Goal: Obtain resource: Obtain resource

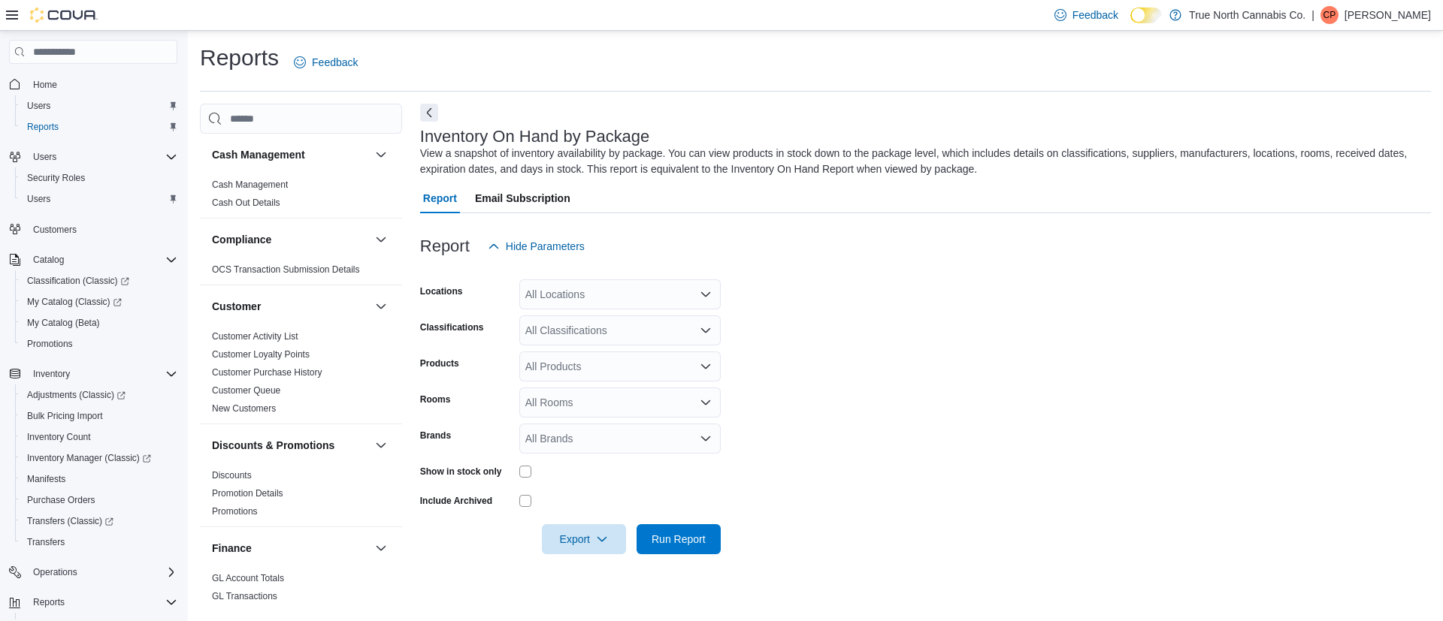
click at [579, 289] on div "All Locations" at bounding box center [619, 295] width 201 height 30
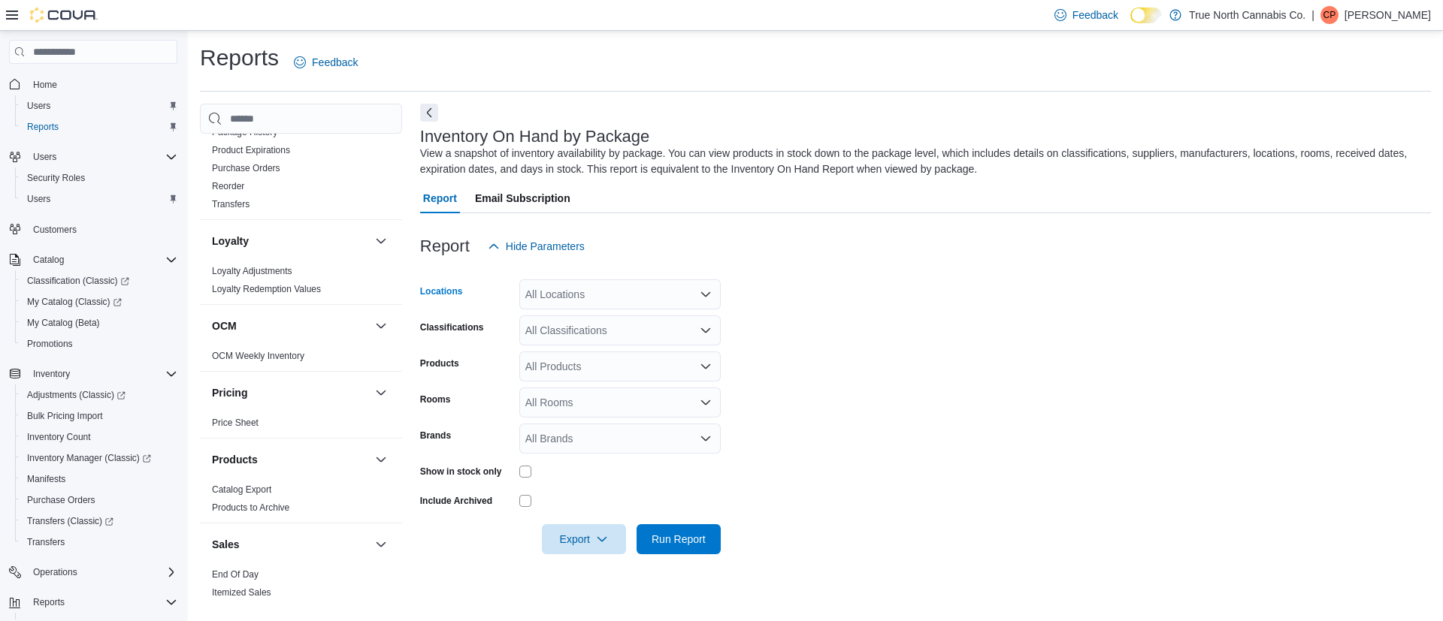
scroll to position [789, 0]
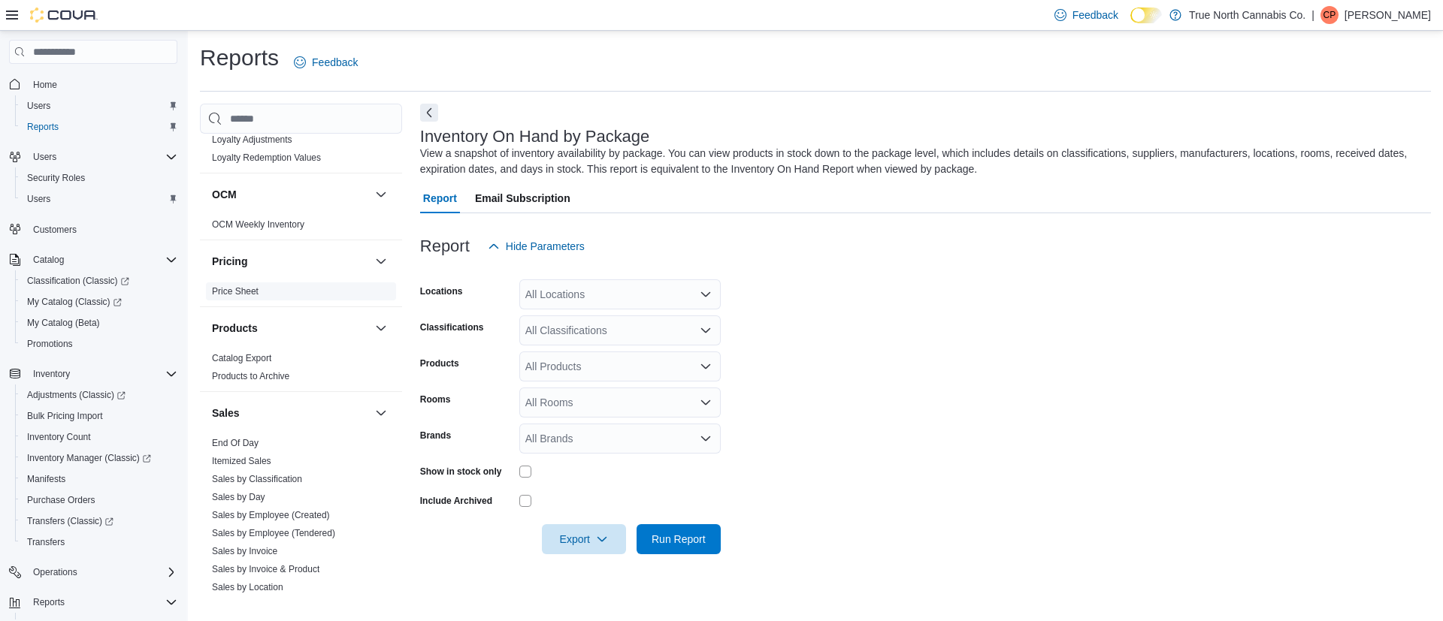
click at [241, 295] on link "Price Sheet" at bounding box center [235, 291] width 47 height 11
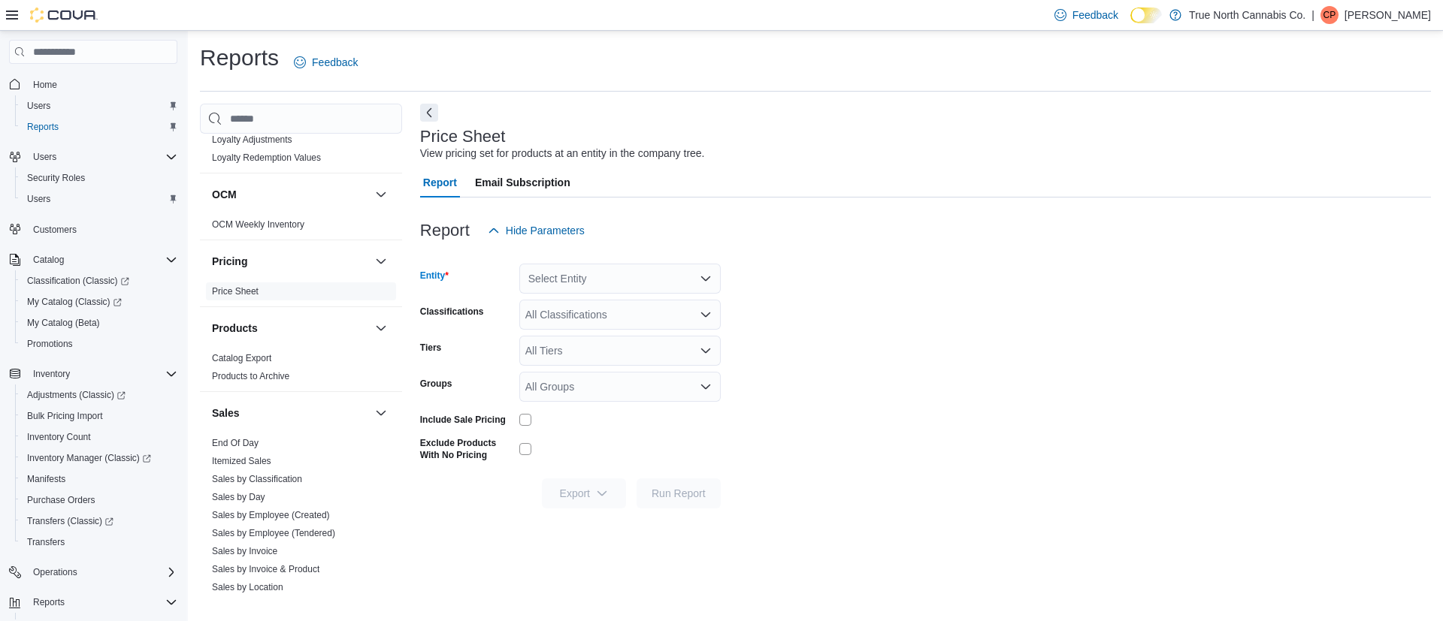
click at [597, 277] on div "Select Entity" at bounding box center [619, 279] width 201 height 30
type input "*****"
click at [620, 297] on span "[PERSON_NAME] - [STREET_ADDRESS]" at bounding box center [670, 304] width 200 height 15
click at [570, 492] on span "Export" at bounding box center [584, 493] width 66 height 30
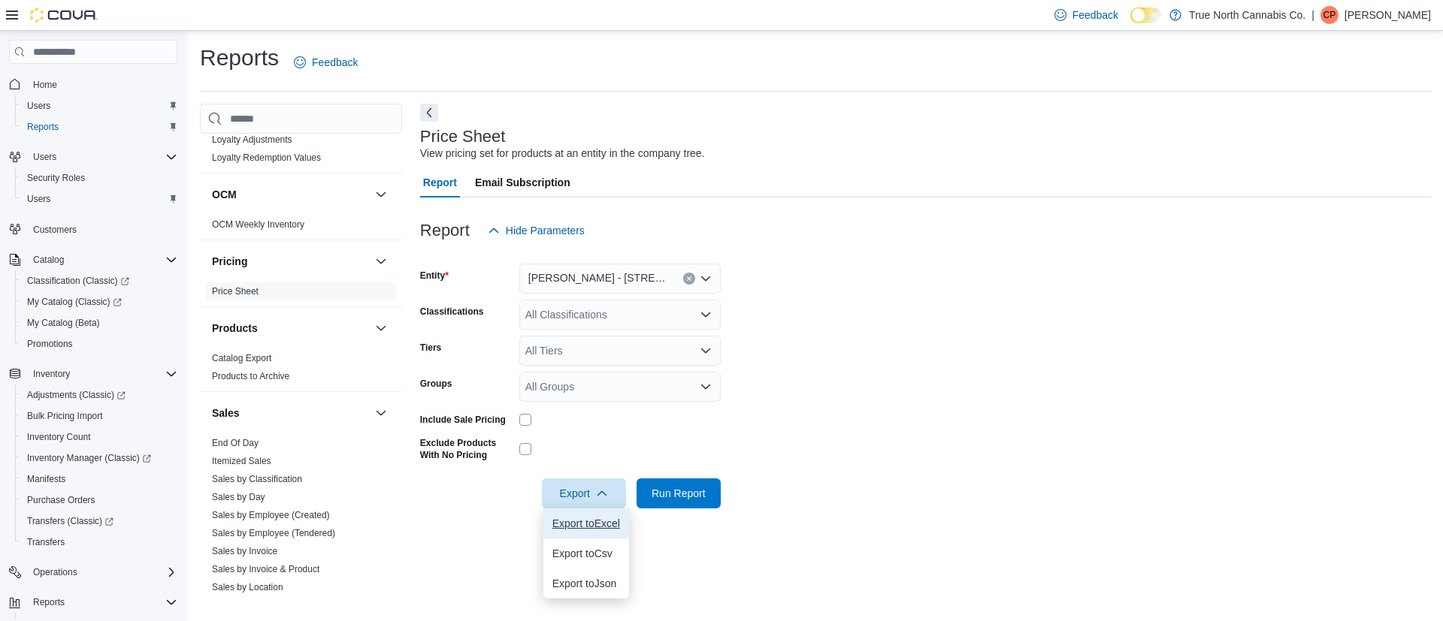
click at [571, 522] on span "Export to Excel" at bounding box center [586, 524] width 68 height 12
click at [691, 280] on icon "Clear input" at bounding box center [689, 279] width 6 height 6
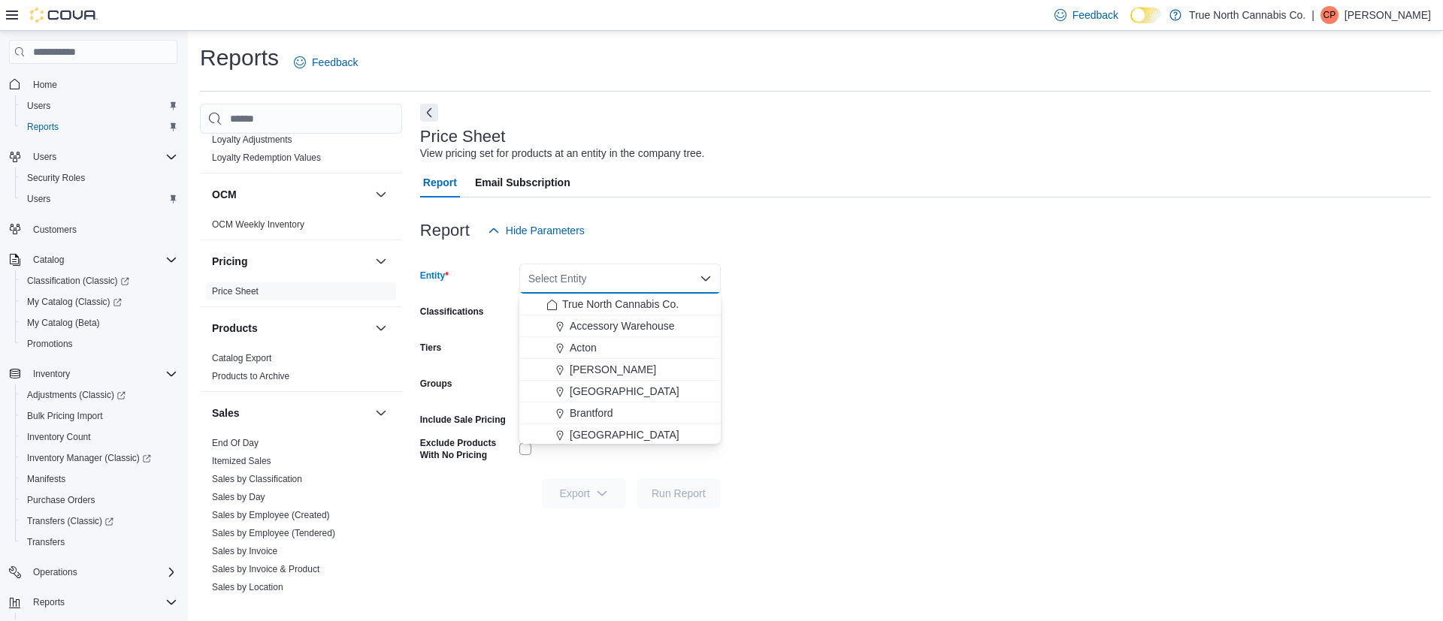
click at [682, 278] on div "Select Entity Combo box. Selected. Combo box input. Select Entity. Type some te…" at bounding box center [619, 279] width 201 height 30
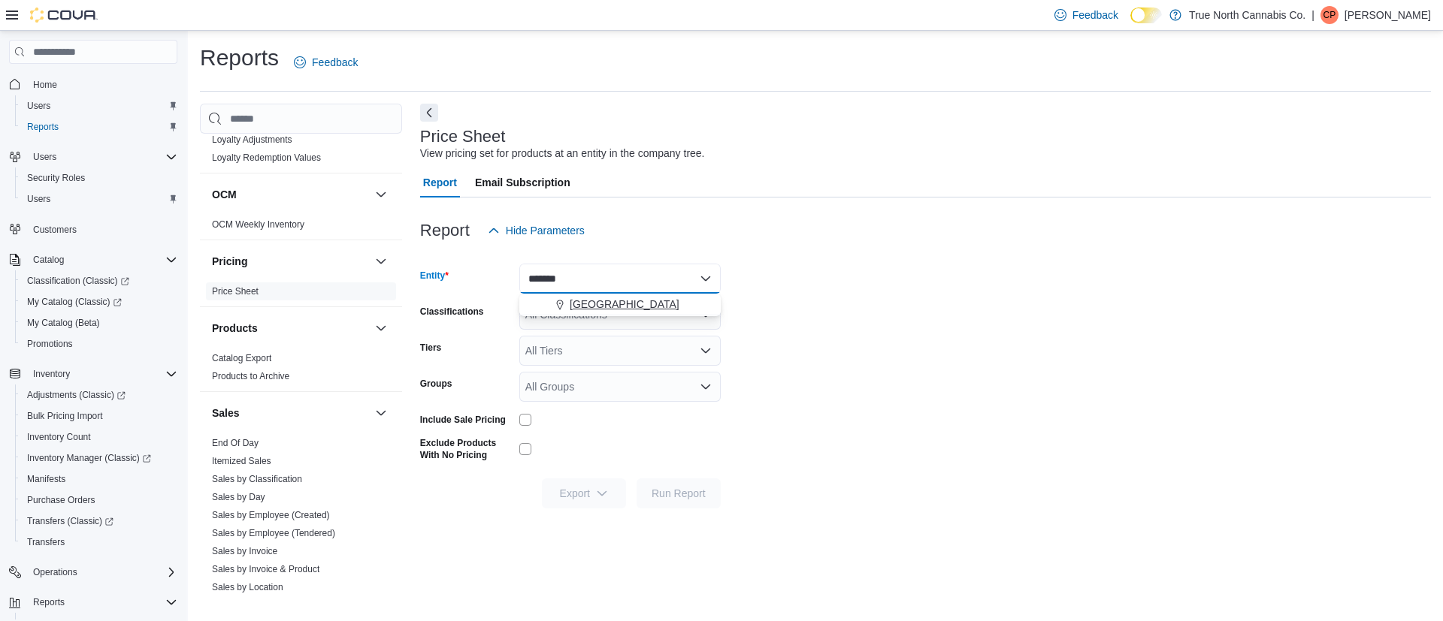
type input "*******"
click at [597, 301] on span "Hanover" at bounding box center [625, 304] width 110 height 15
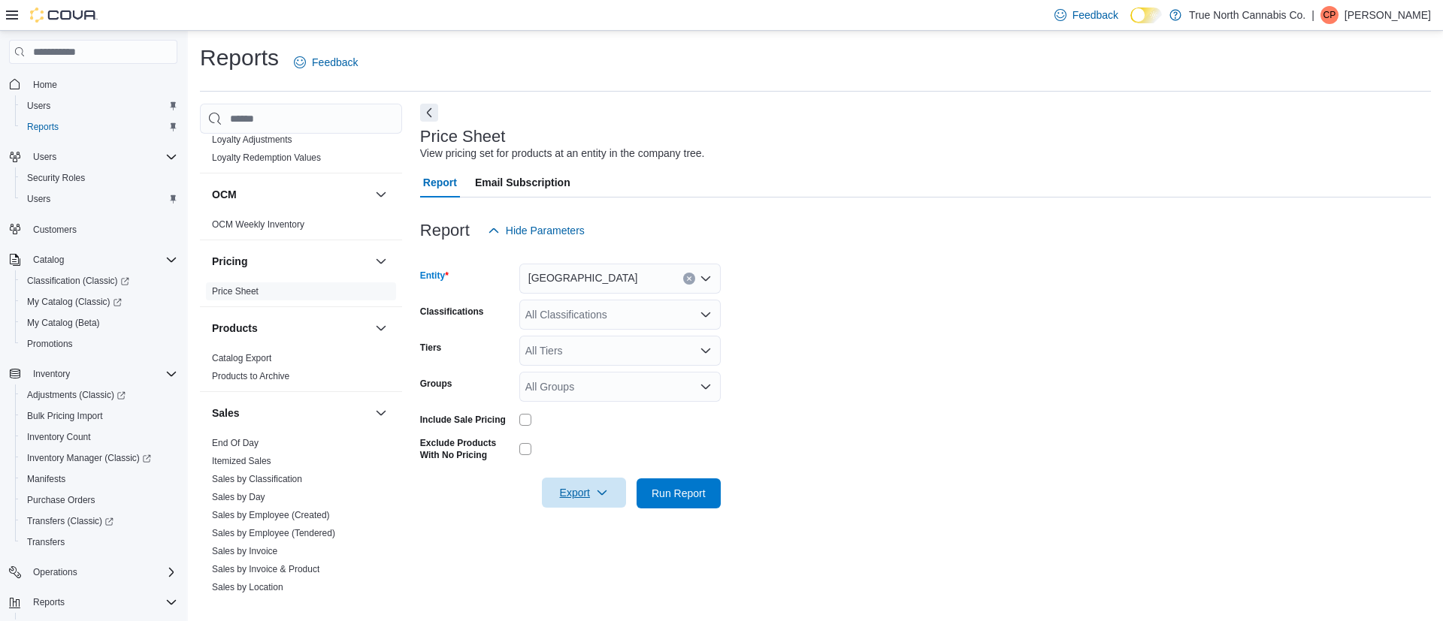
click at [586, 494] on span "Export" at bounding box center [584, 493] width 66 height 30
click at [582, 519] on span "Export to Excel" at bounding box center [586, 524] width 68 height 12
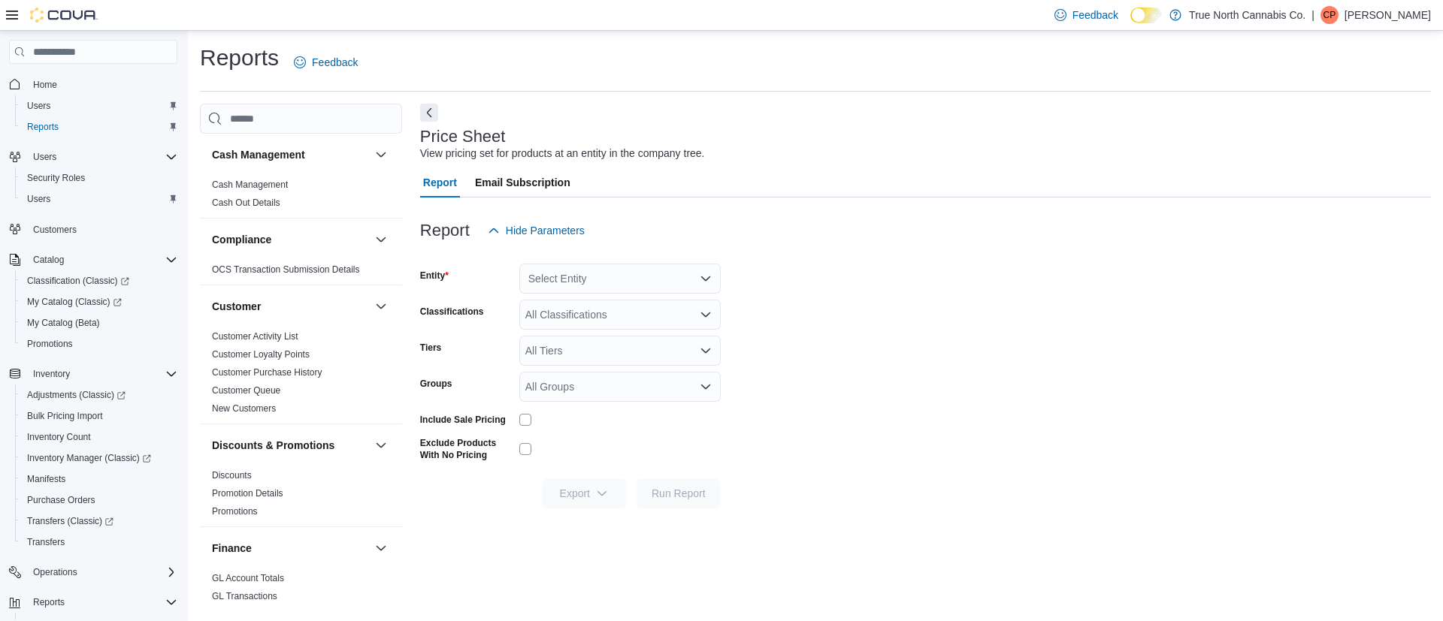
click at [579, 269] on div "Select Entity" at bounding box center [619, 279] width 201 height 30
type input "**********"
click at [609, 300] on span "[GEOGRAPHIC_DATA]" at bounding box center [625, 304] width 110 height 15
click at [591, 497] on span "Export" at bounding box center [584, 493] width 66 height 30
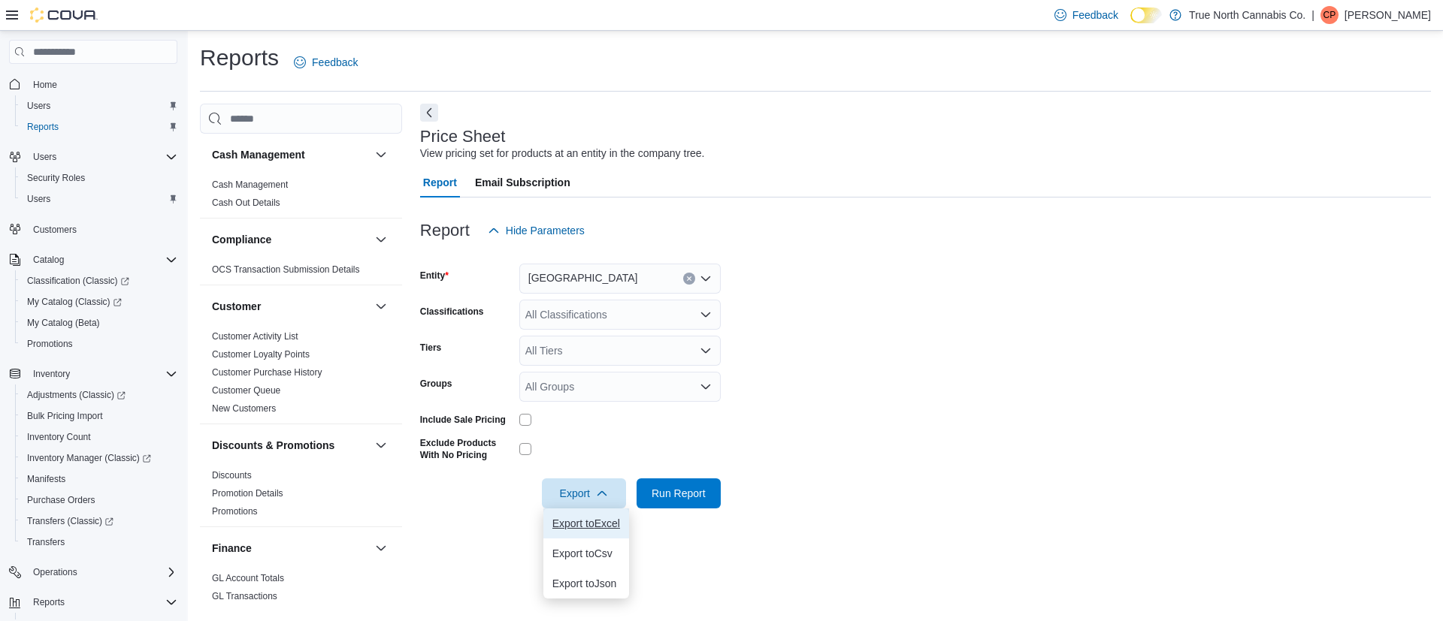
click at [594, 522] on span "Export to Excel" at bounding box center [586, 524] width 68 height 12
drag, startPoint x: 691, startPoint y: 275, endPoint x: 672, endPoint y: 284, distance: 20.8
click at [691, 274] on button "Clear input" at bounding box center [689, 279] width 12 height 12
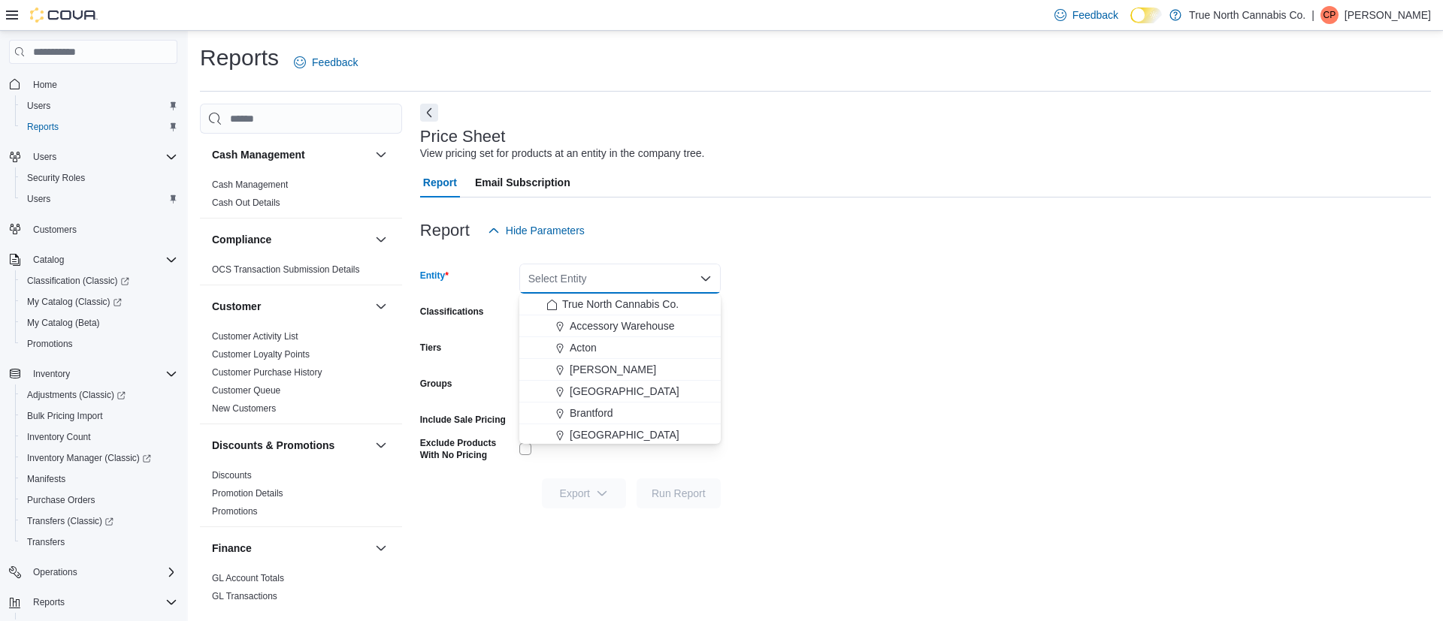
click at [658, 281] on div "Select Entity Combo box. Selected. Combo box input. Select Entity. Type some te…" at bounding box center [619, 279] width 201 height 30
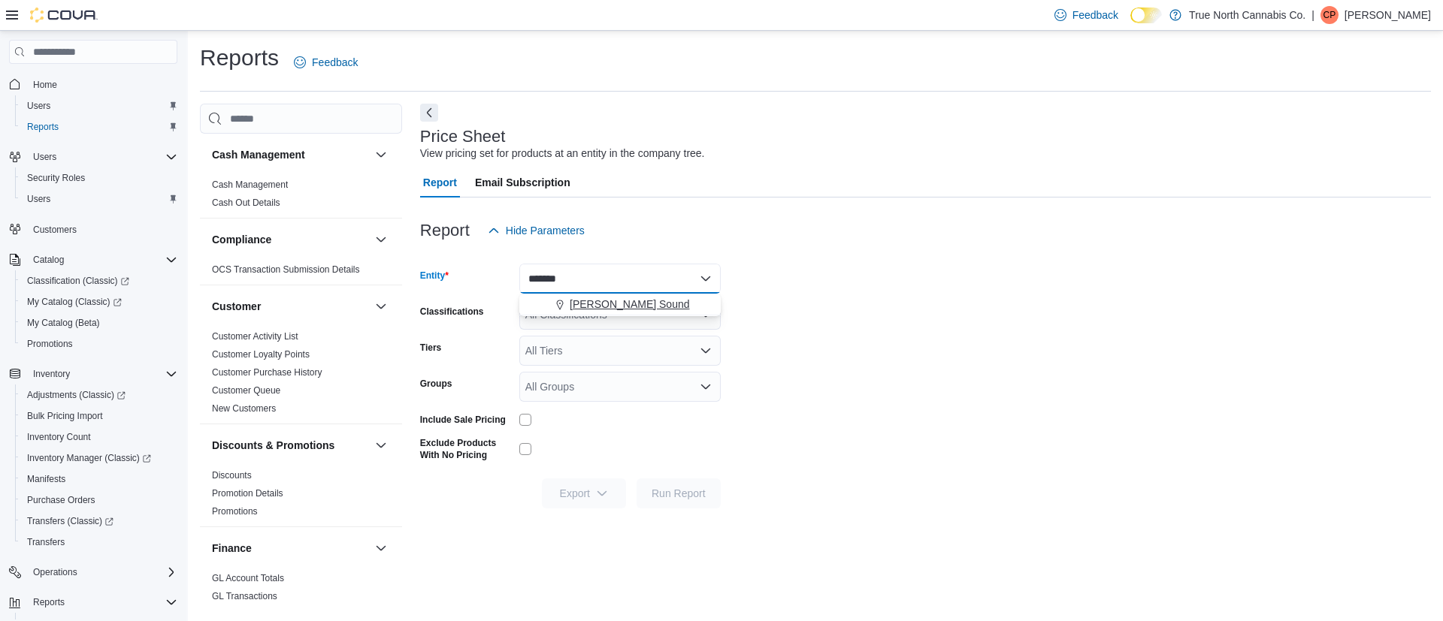
type input "*******"
click at [599, 295] on button "[PERSON_NAME] Sound" at bounding box center [619, 305] width 201 height 22
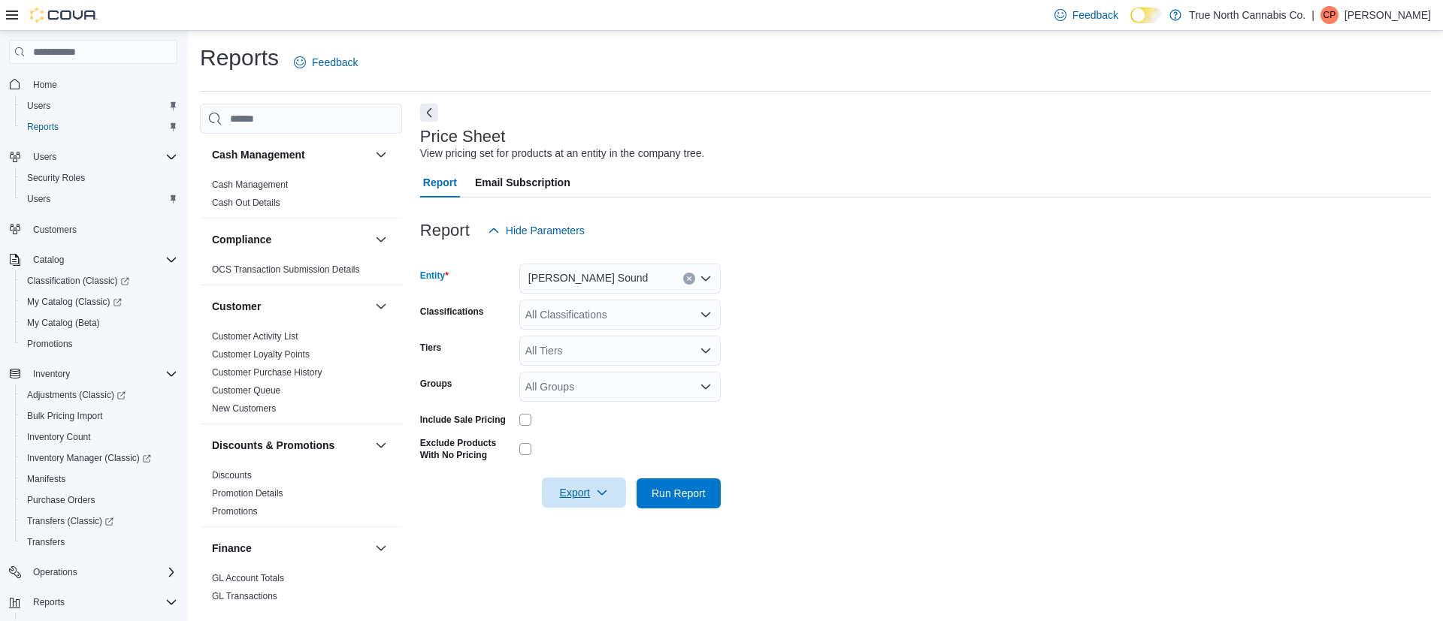
click at [567, 497] on span "Export" at bounding box center [584, 493] width 66 height 30
click at [581, 525] on span "Export to Excel" at bounding box center [586, 524] width 68 height 12
click at [686, 280] on icon "Clear input" at bounding box center [689, 279] width 6 height 6
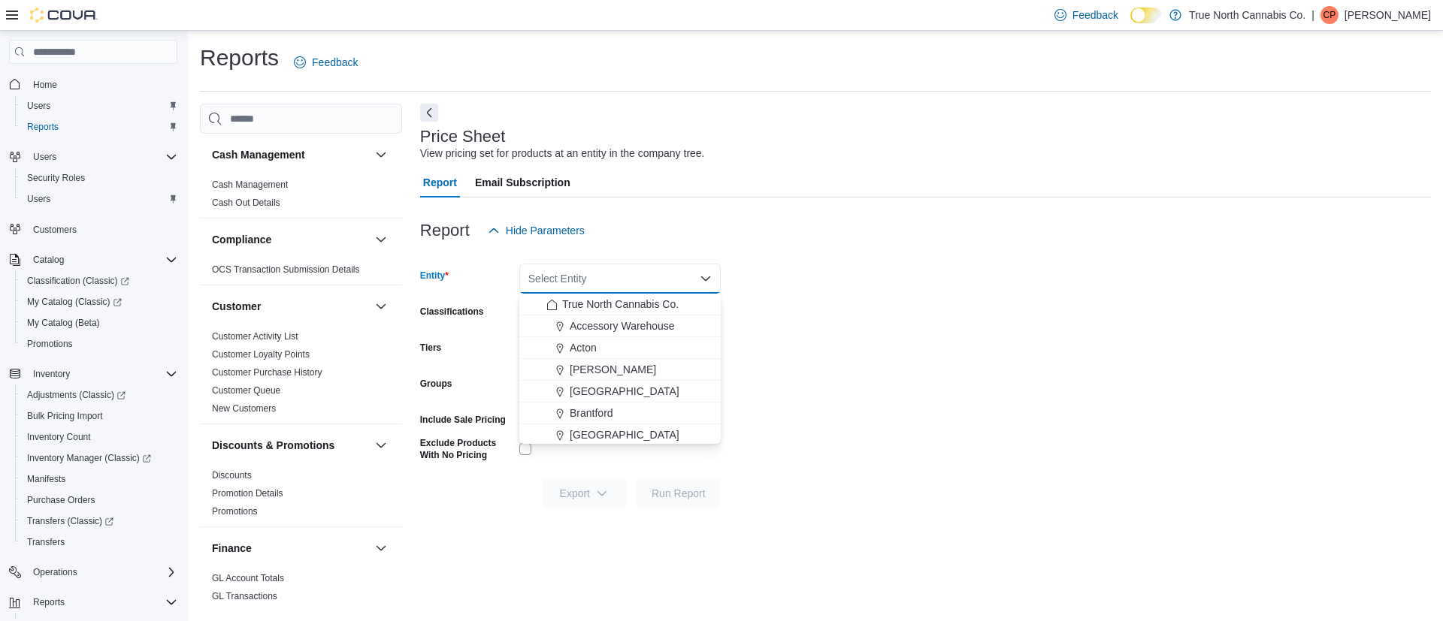
click at [658, 279] on div "Select Entity" at bounding box center [619, 279] width 201 height 30
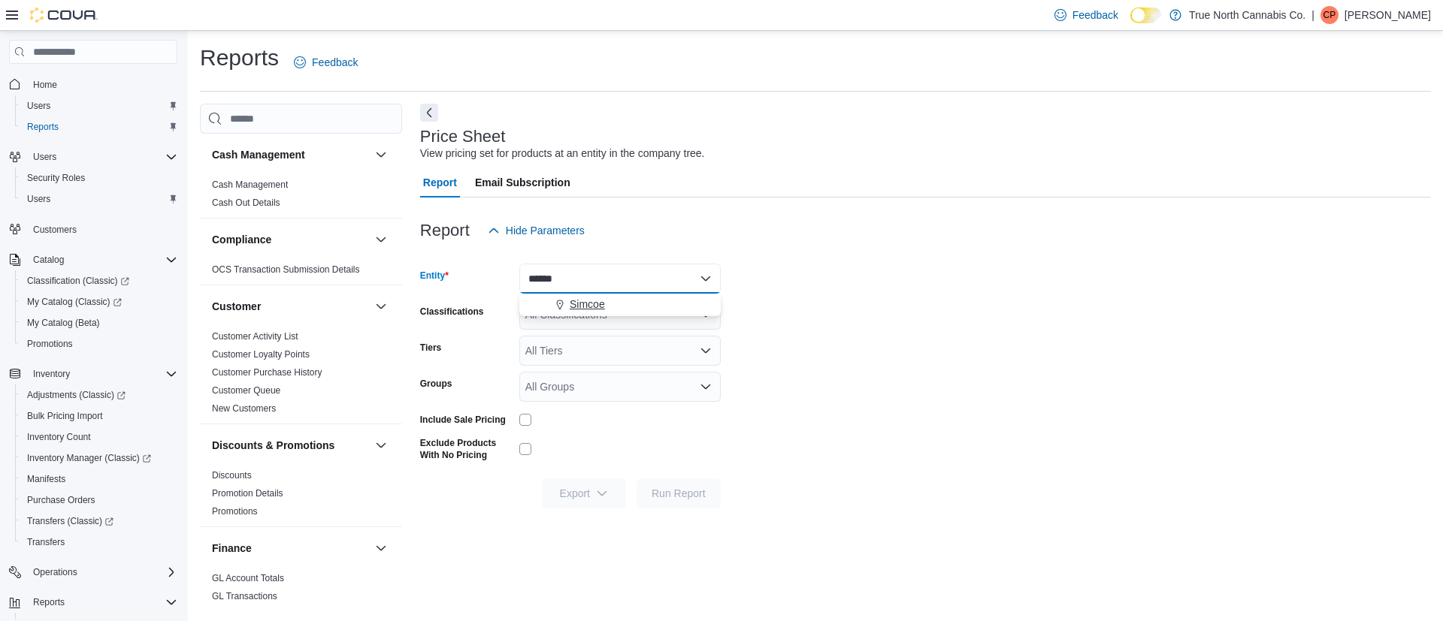
type input "******"
click at [585, 301] on span "Simcoe" at bounding box center [587, 304] width 35 height 15
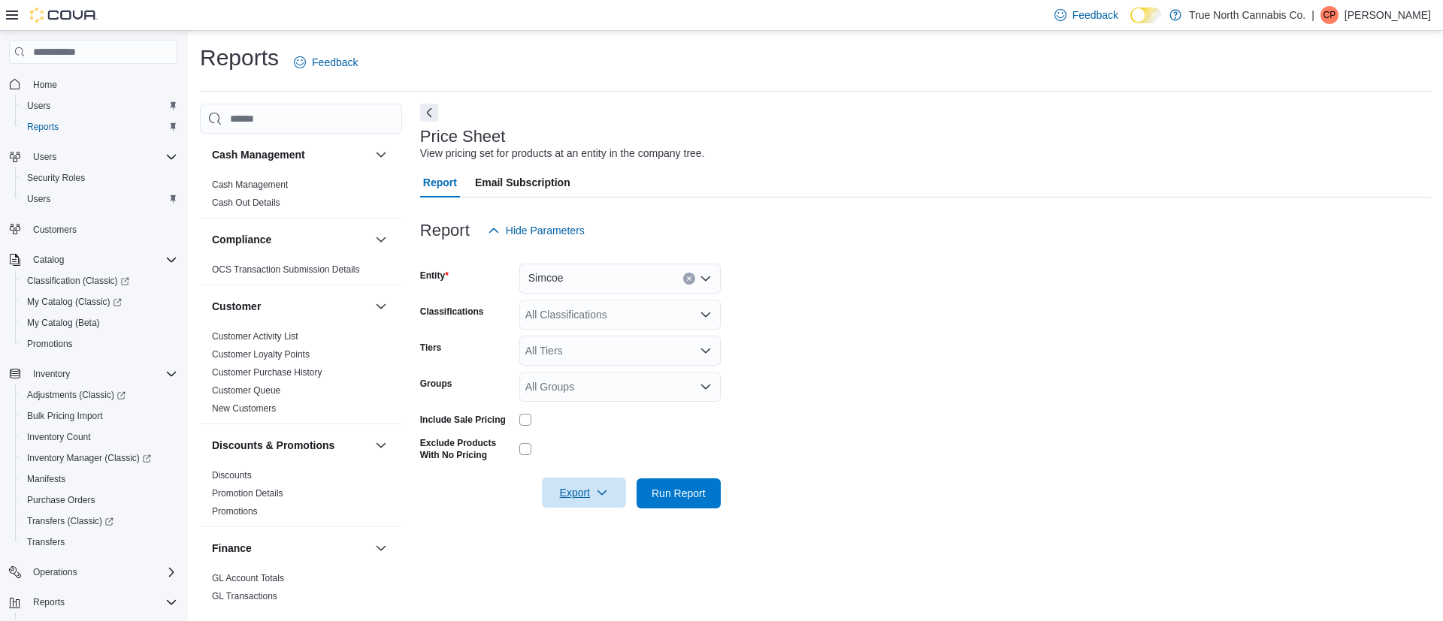
click at [572, 494] on span "Export" at bounding box center [584, 493] width 66 height 30
click at [564, 526] on span "Export to Excel" at bounding box center [586, 524] width 68 height 12
drag, startPoint x: 688, startPoint y: 279, endPoint x: 697, endPoint y: 280, distance: 9.1
click at [688, 278] on icon "Clear input" at bounding box center [689, 279] width 6 height 6
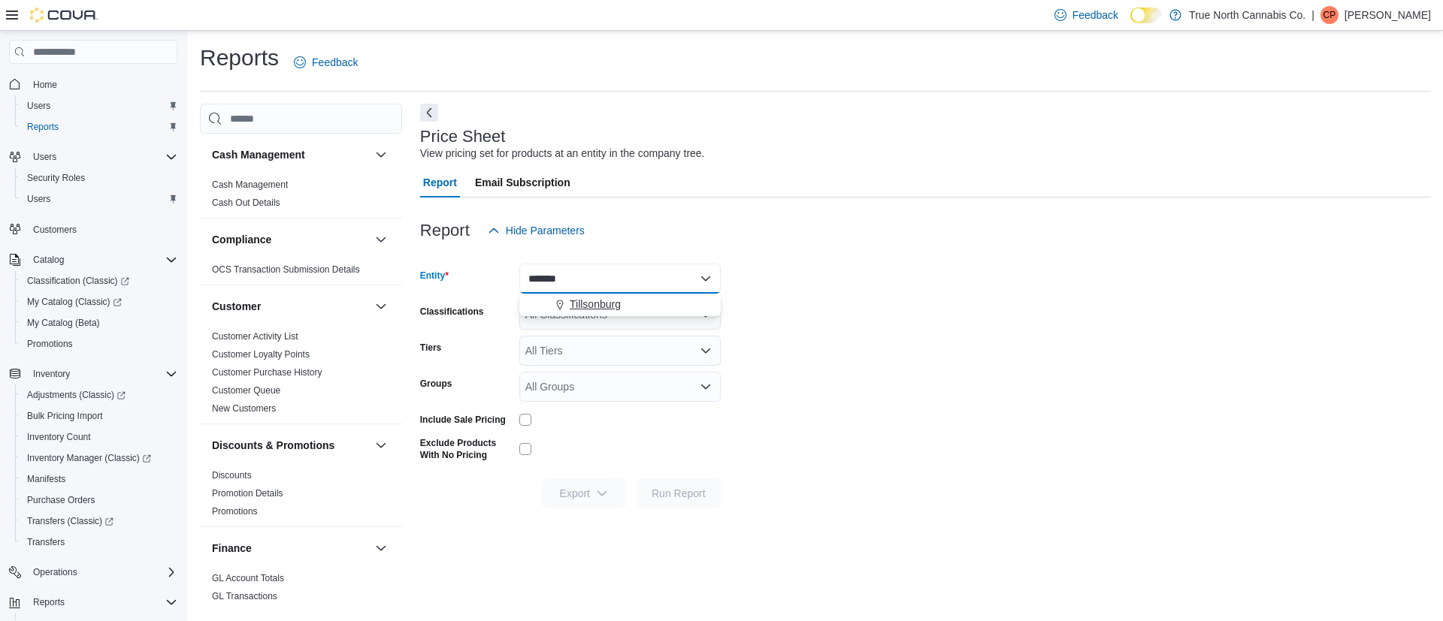
type input "*******"
click at [612, 298] on span "Tillsonburg" at bounding box center [595, 304] width 51 height 15
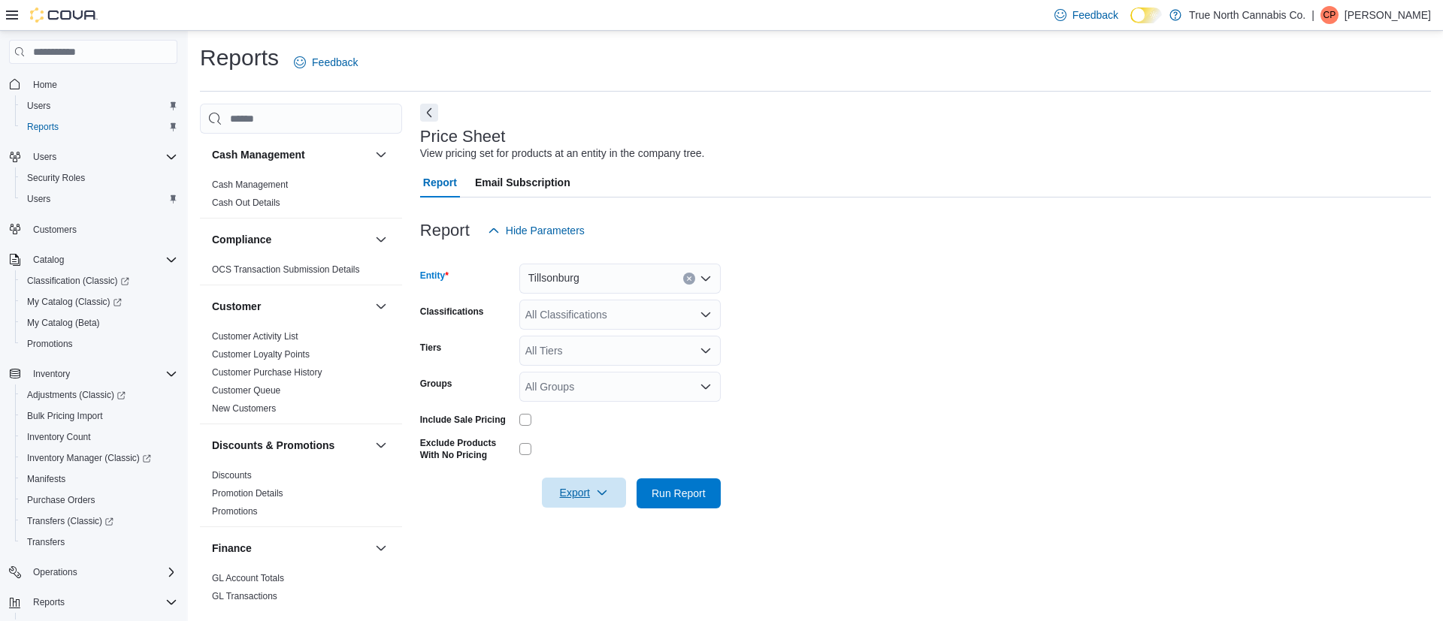
click at [573, 496] on span "Export" at bounding box center [584, 493] width 66 height 30
click at [580, 523] on span "Export to Excel" at bounding box center [586, 524] width 68 height 12
click at [693, 275] on button "Clear input" at bounding box center [689, 279] width 12 height 12
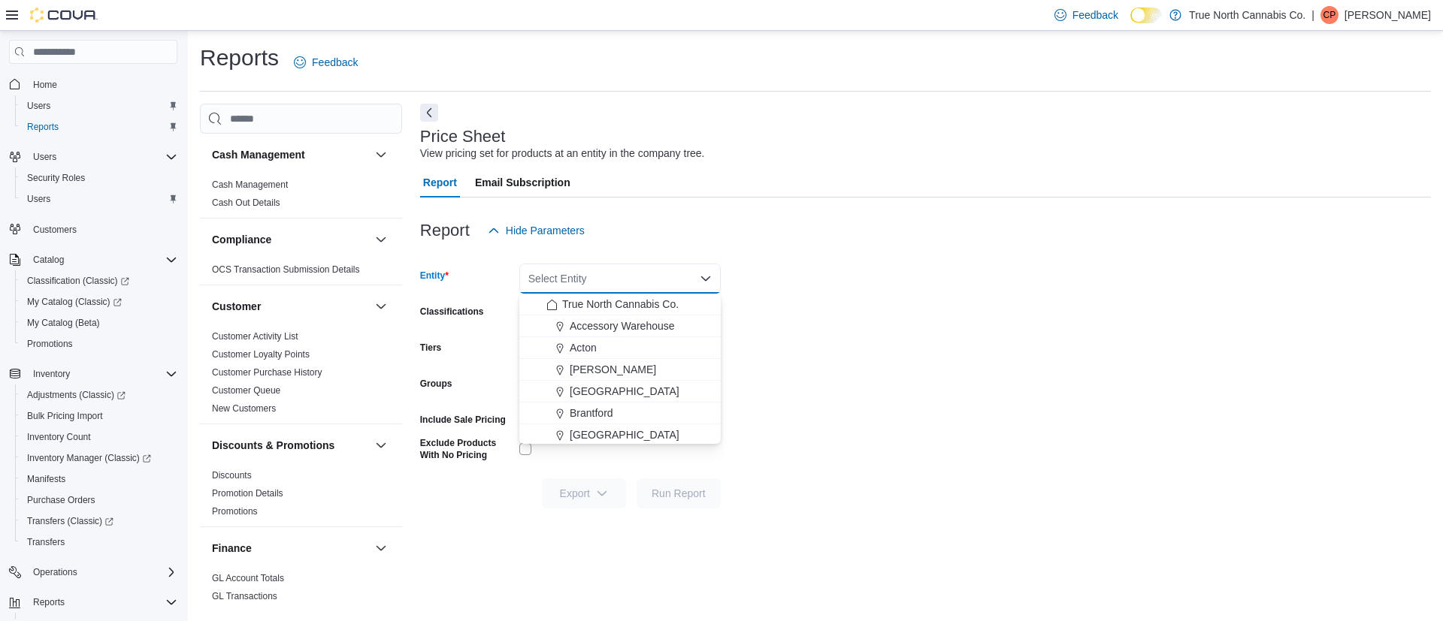
click at [658, 276] on div "Select Entity Combo box. Selected. Combo box input. Select Entity. Type some te…" at bounding box center [619, 279] width 201 height 30
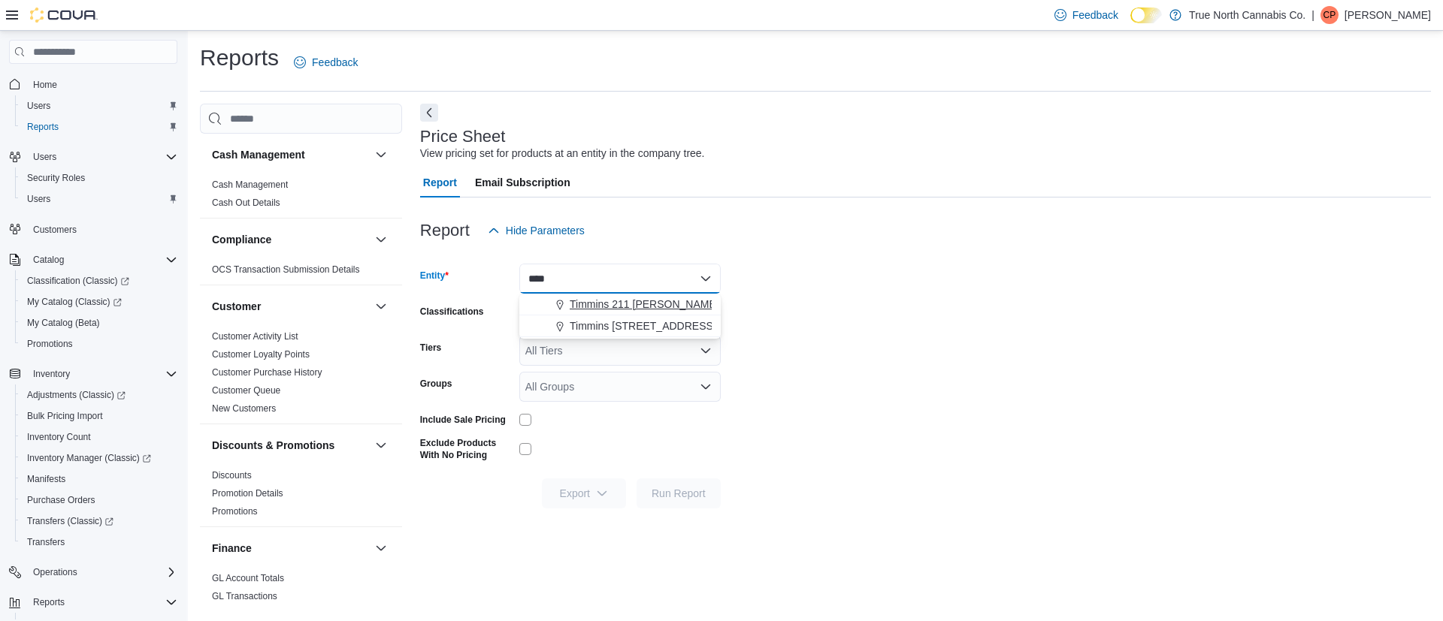
type input "****"
click at [631, 302] on span "Timmins 211 [PERSON_NAME]" at bounding box center [645, 304] width 150 height 15
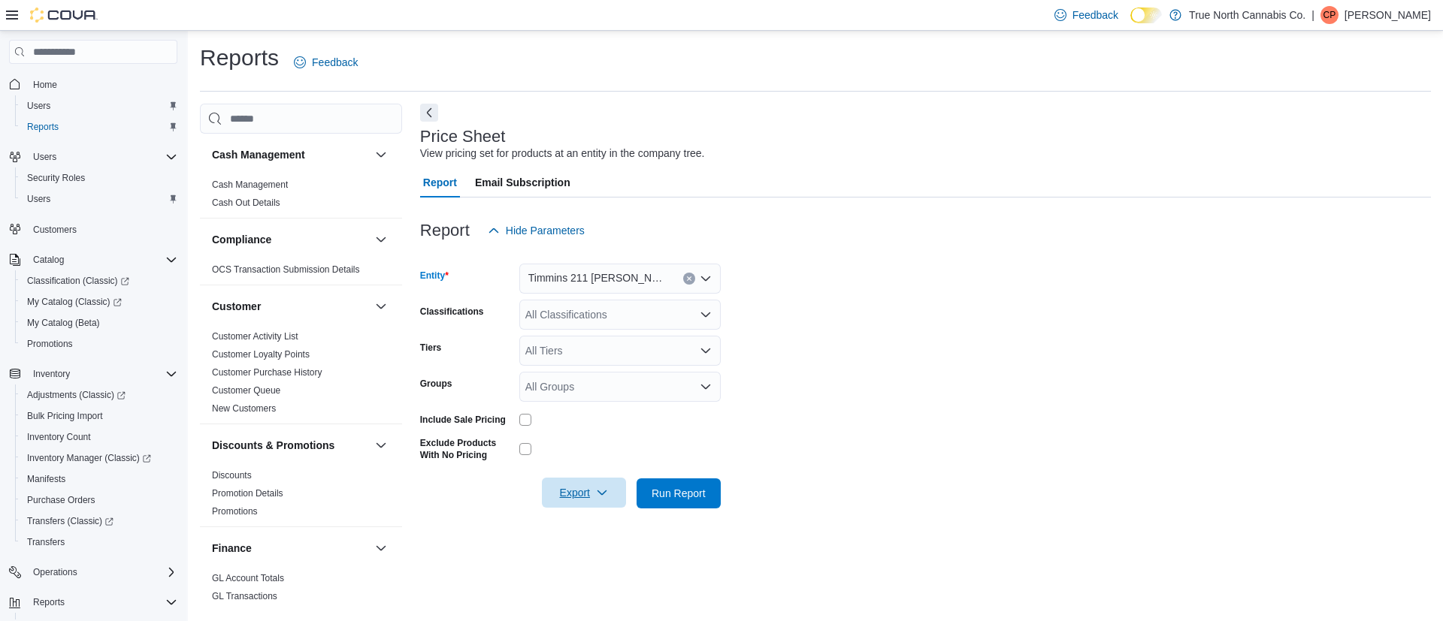
click at [580, 491] on span "Export" at bounding box center [584, 493] width 66 height 30
click at [582, 523] on span "Export to Excel" at bounding box center [586, 524] width 68 height 12
click at [586, 492] on span "Export" at bounding box center [584, 493] width 66 height 30
click at [585, 525] on span "Export to Excel" at bounding box center [586, 524] width 68 height 12
click at [688, 276] on icon "Clear input" at bounding box center [689, 279] width 6 height 6
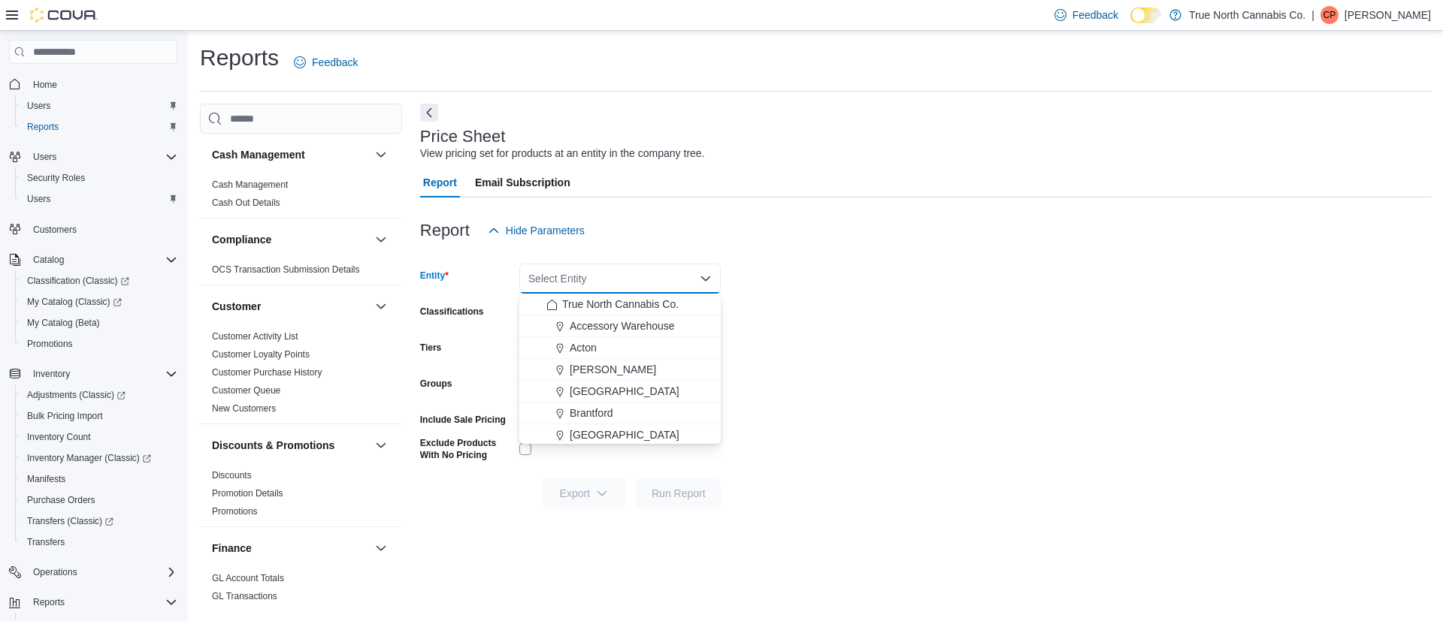
click at [682, 275] on div "Select Entity" at bounding box center [619, 279] width 201 height 30
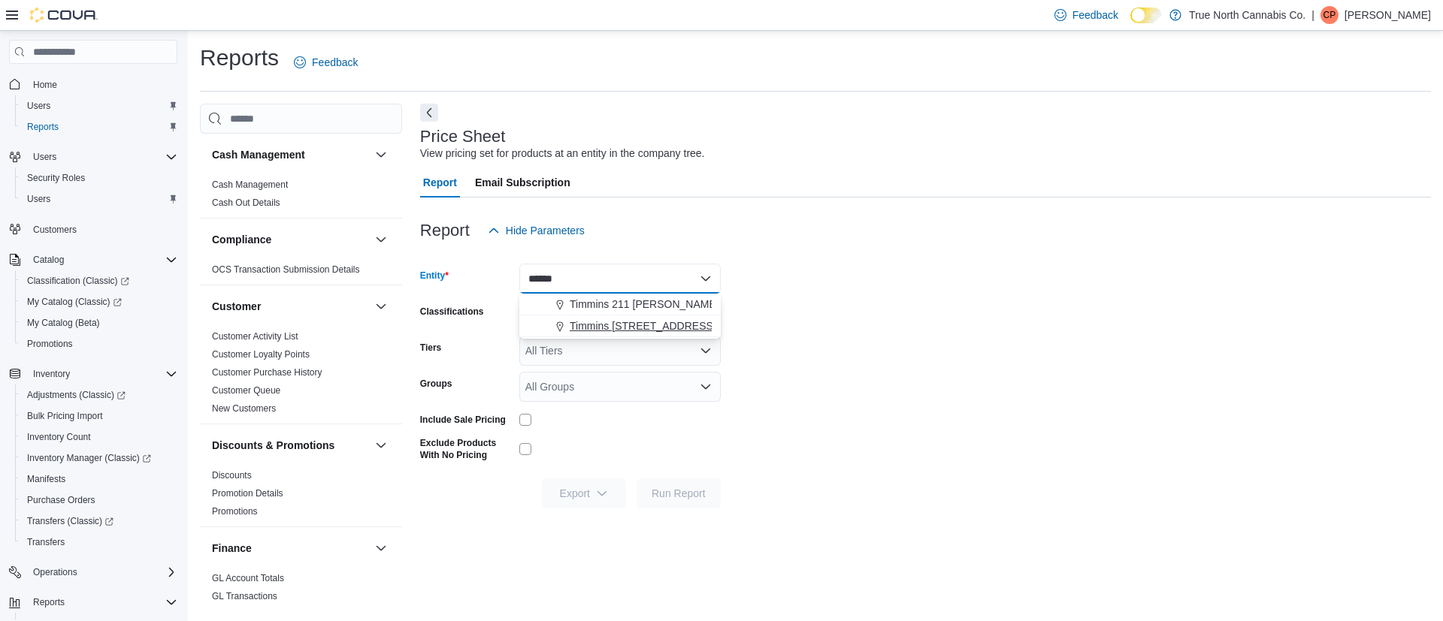
type input "******"
click at [638, 319] on span "Timmins [STREET_ADDRESS]" at bounding box center [643, 326] width 147 height 15
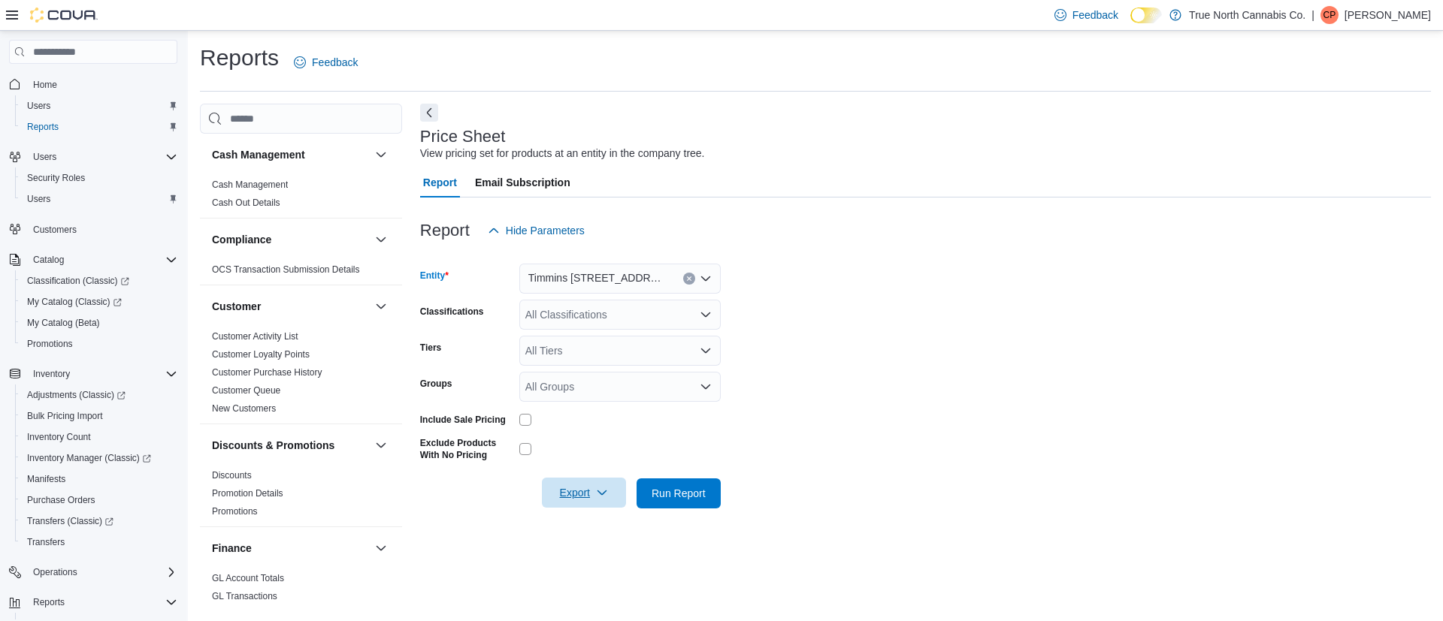
click at [582, 490] on span "Export" at bounding box center [584, 493] width 66 height 30
click at [582, 519] on span "Export to Excel" at bounding box center [586, 524] width 68 height 12
click at [691, 274] on button "Clear input" at bounding box center [689, 279] width 12 height 12
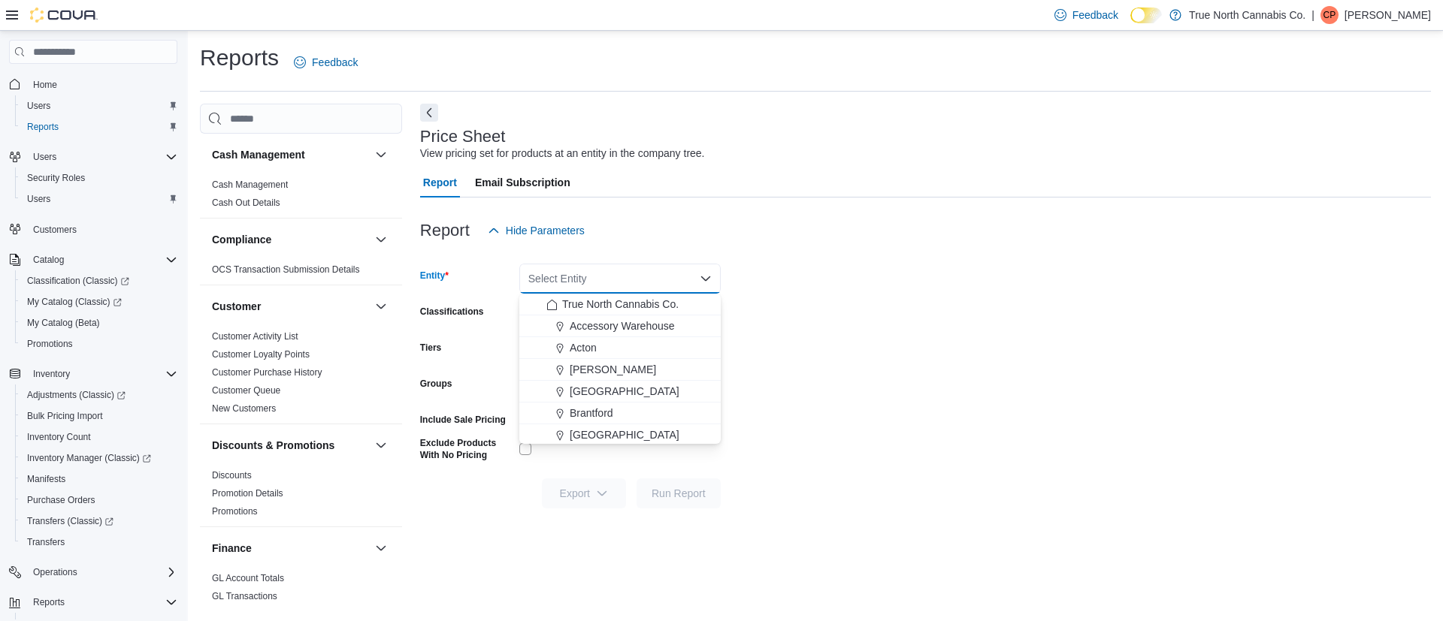
click at [627, 282] on div "Select Entity Combo box. Selected. Combo box input. Select Entity. Type some te…" at bounding box center [619, 279] width 201 height 30
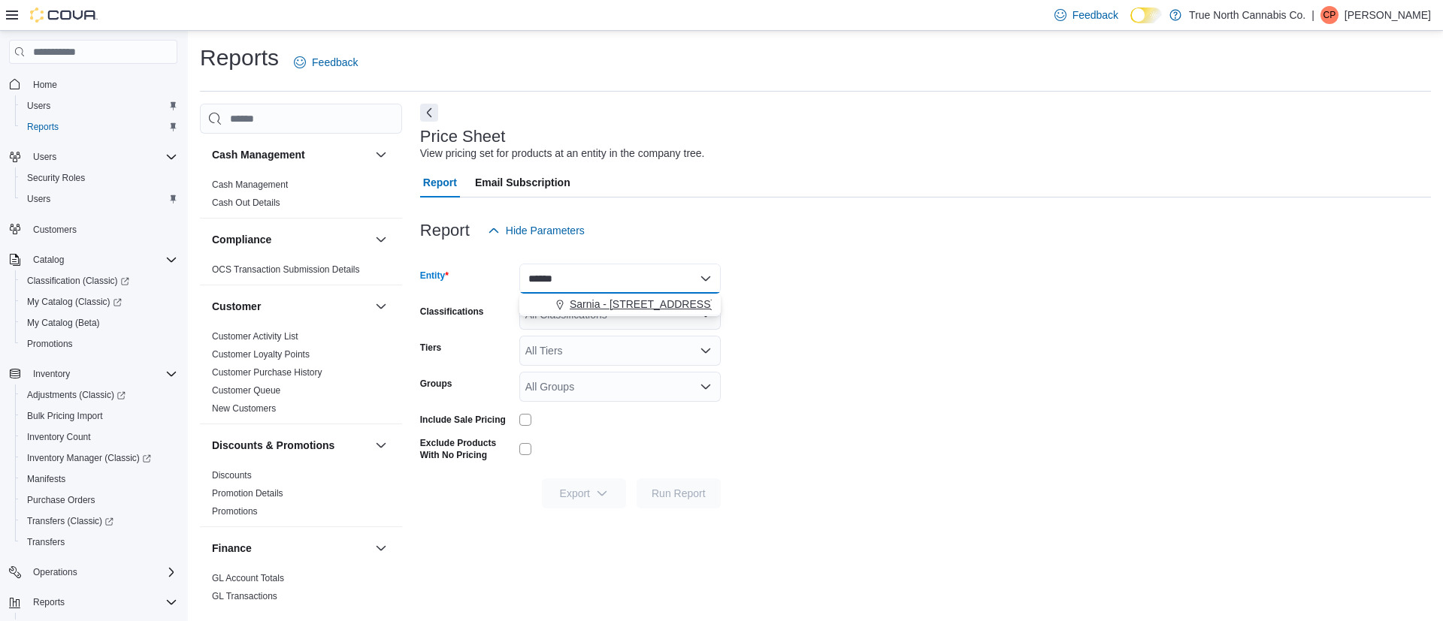
type input "******"
click at [634, 297] on span "Sarnia - [STREET_ADDRESS][PERSON_NAME]" at bounding box center [685, 304] width 231 height 15
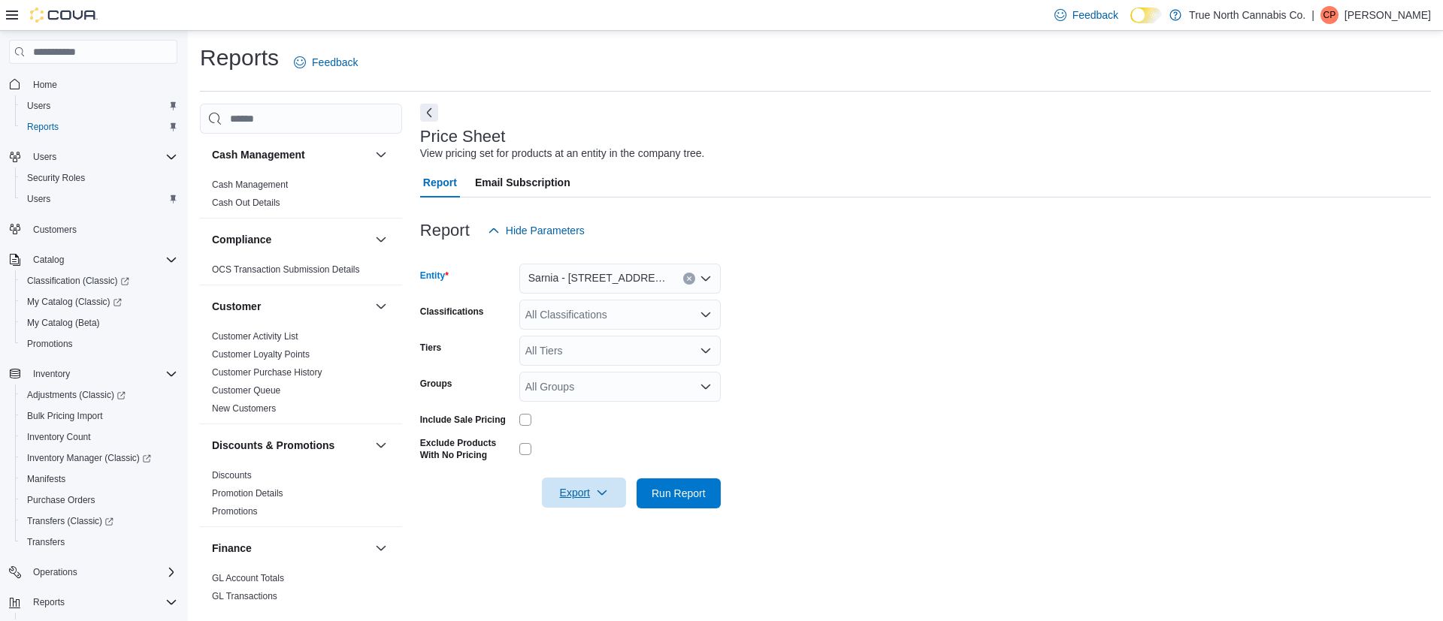
click at [575, 494] on span "Export" at bounding box center [584, 493] width 66 height 30
click at [573, 522] on span "Export to Excel" at bounding box center [586, 524] width 68 height 12
